Goal: Communication & Community: Answer question/provide support

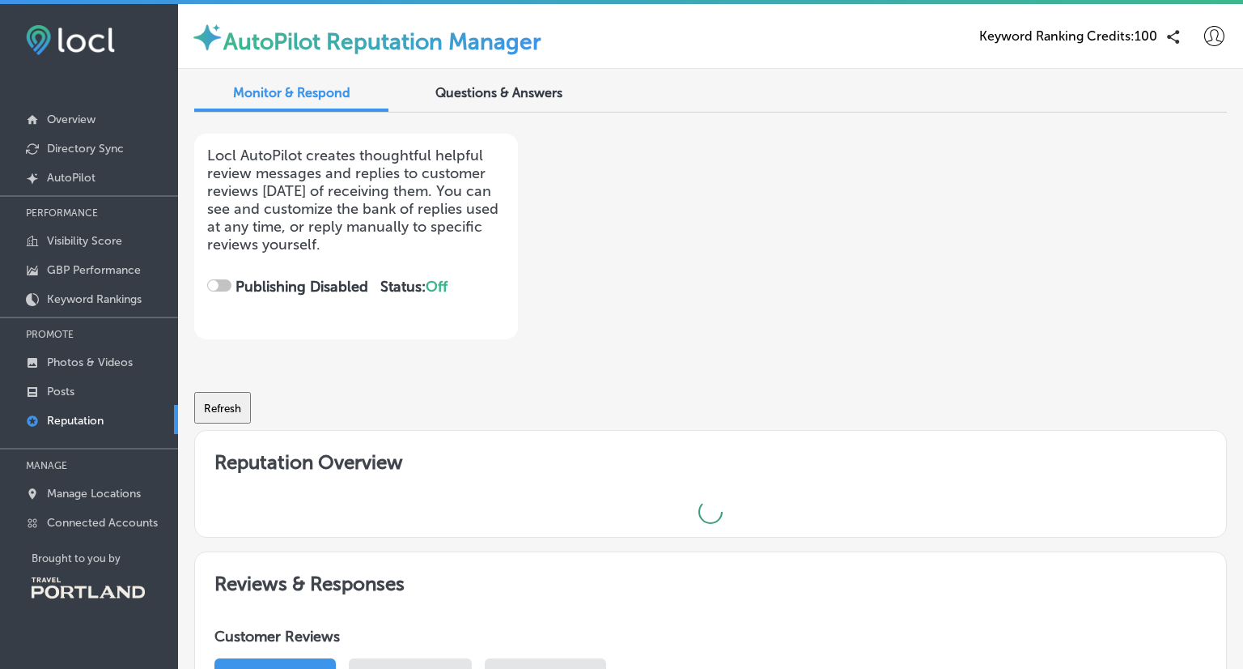
checkbox input "true"
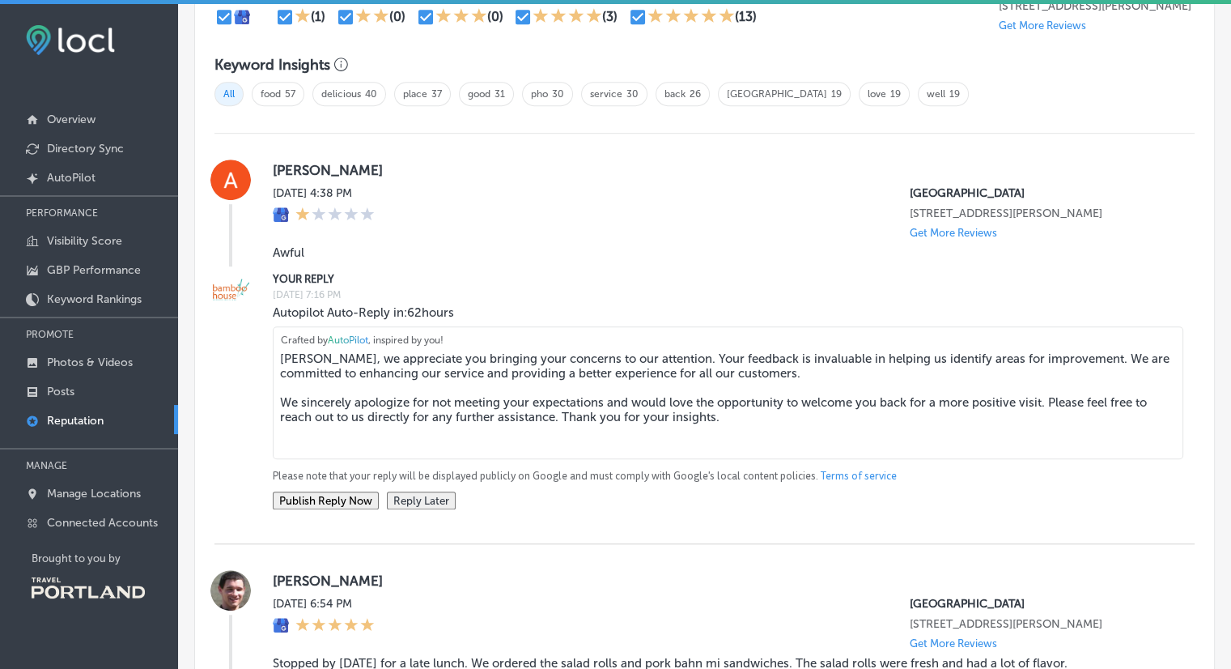
scroll to position [1052, 0]
click at [469, 415] on textarea "[PERSON_NAME], we appreciate you bringing your concerns to our attention. Your …" at bounding box center [728, 393] width 911 height 133
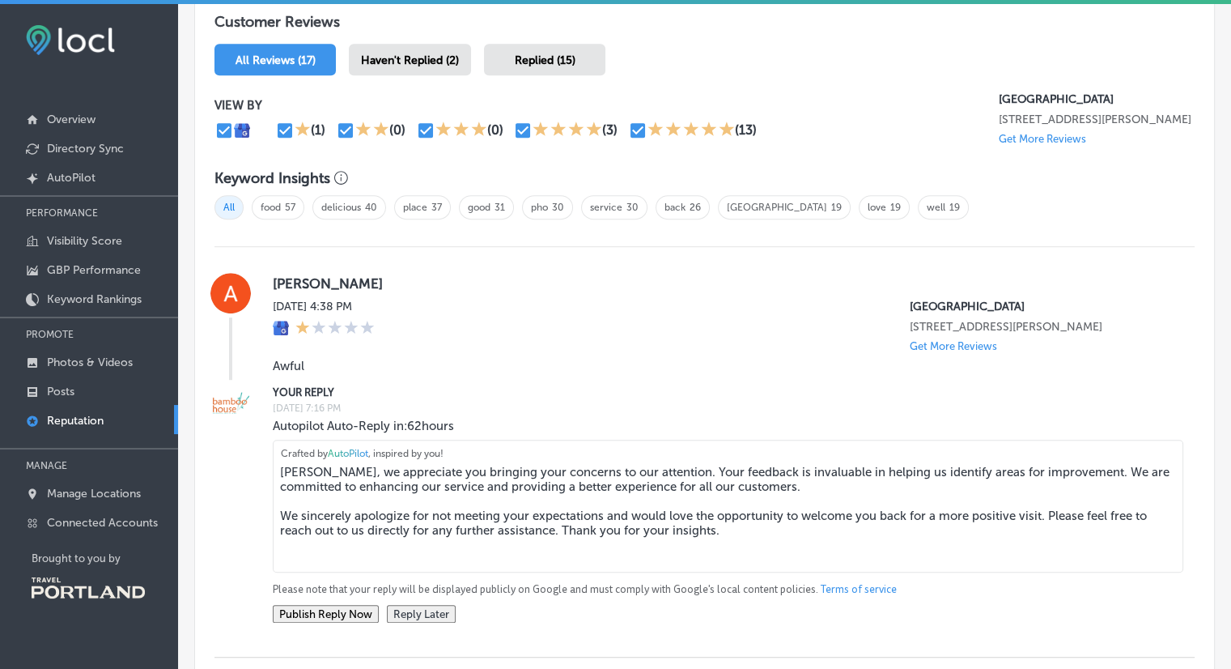
scroll to position [996, 0]
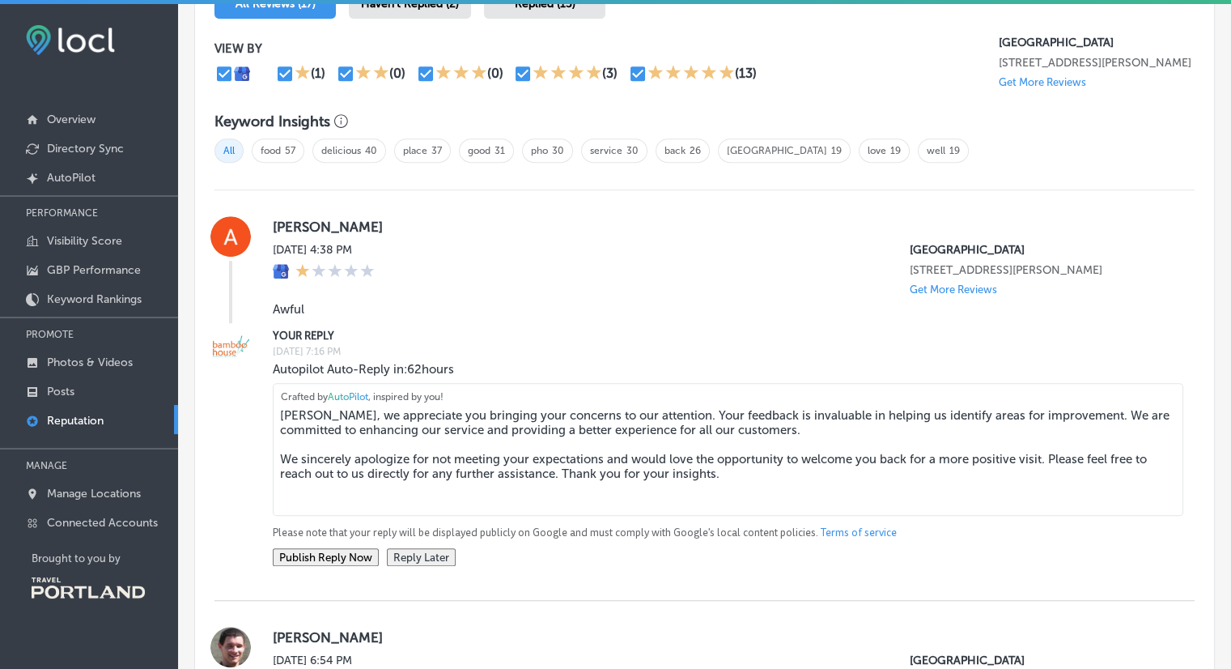
type textarea "[PERSON_NAME], we appreciate you bringing your concerns to our attention. Your …"
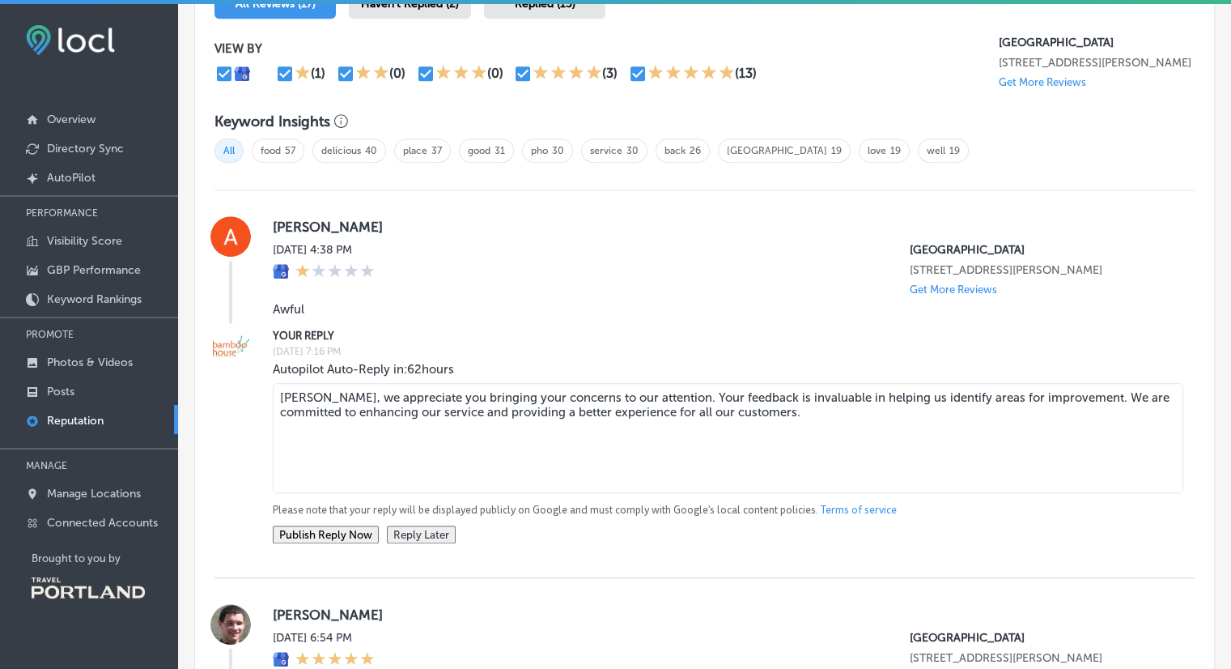
click at [630, 427] on textarea "[PERSON_NAME], we appreciate you bringing your concerns to our attention. Your …" at bounding box center [728, 438] width 911 height 110
click at [617, 409] on textarea "[PERSON_NAME], we appreciate you bringing your concerns to our attention. Your …" at bounding box center [728, 438] width 911 height 110
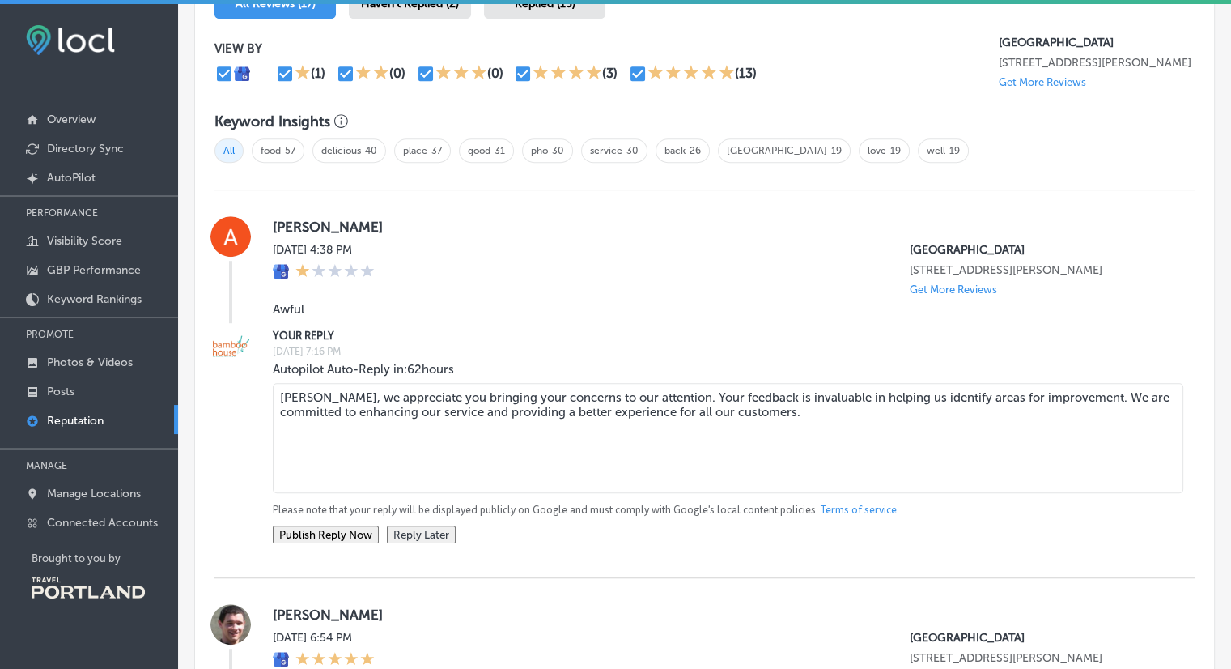
click at [617, 409] on textarea "[PERSON_NAME], we appreciate you bringing your concerns to our attention. Your …" at bounding box center [728, 438] width 911 height 110
